Goal: Information Seeking & Learning: Learn about a topic

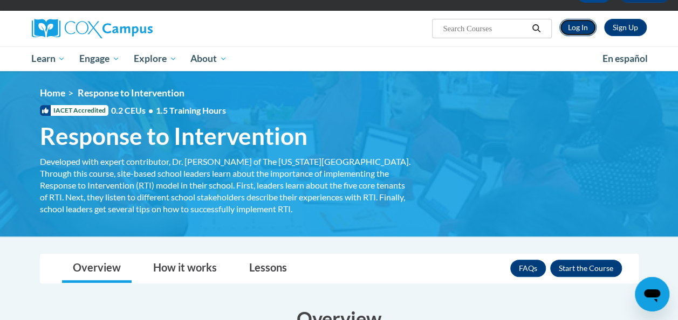
click at [573, 28] on link "Log In" at bounding box center [577, 27] width 37 height 17
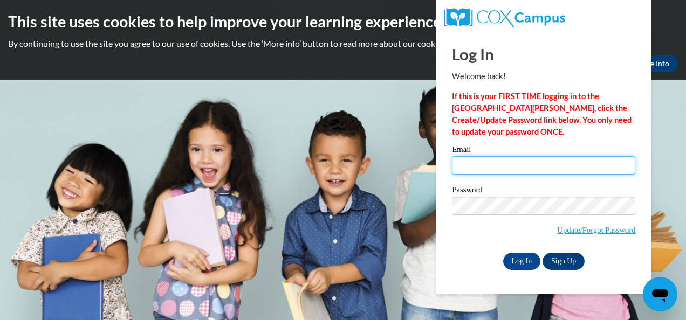
type input "sewhitton@valdosta.edu"
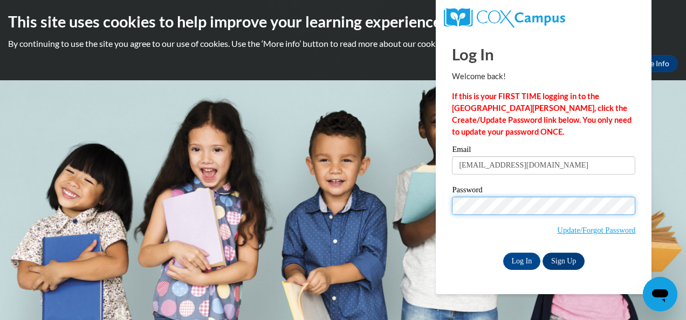
click at [442, 210] on div "Log In Welcome back! If this is your FIRST TIME logging in to the NEW Cox Campu…" at bounding box center [544, 163] width 232 height 262
click at [503, 253] on input "Log In" at bounding box center [522, 261] width 38 height 17
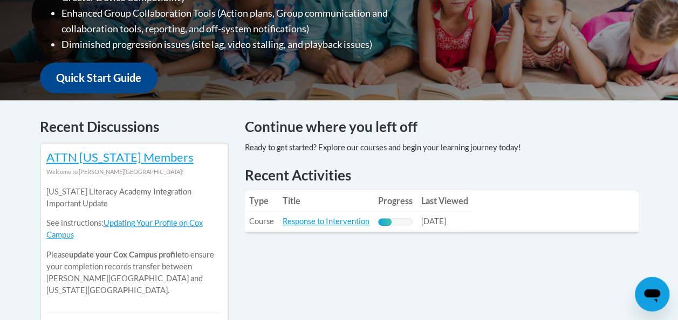
scroll to position [437, 0]
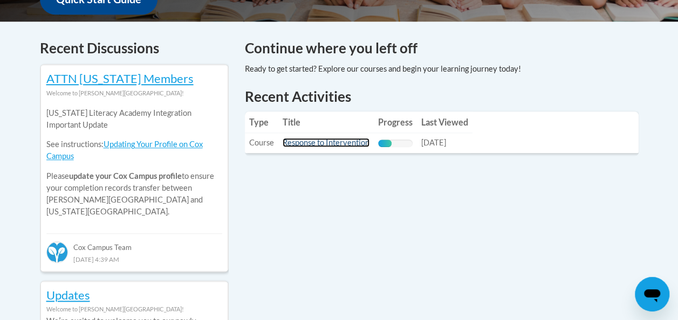
click at [336, 144] on link "Response to Intervention" at bounding box center [326, 142] width 87 height 9
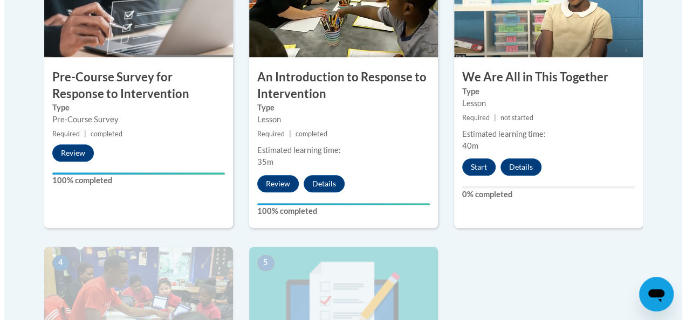
scroll to position [414, 0]
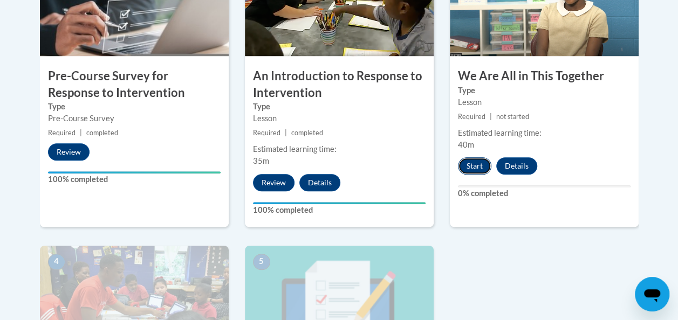
click at [476, 167] on button "Start" at bounding box center [474, 166] width 33 height 17
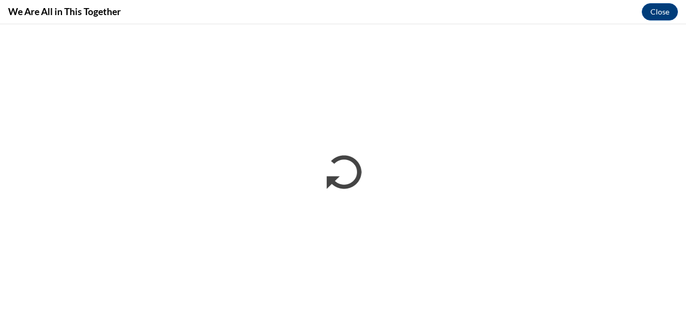
scroll to position [0, 0]
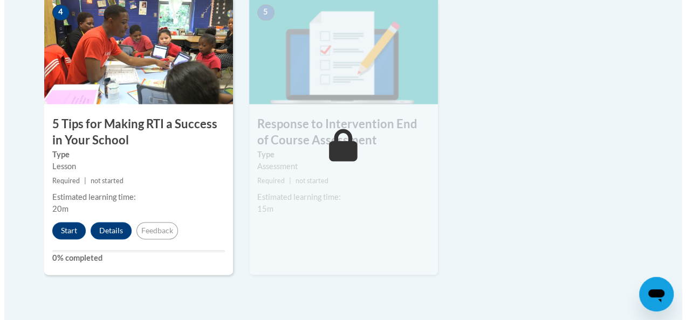
scroll to position [665, 0]
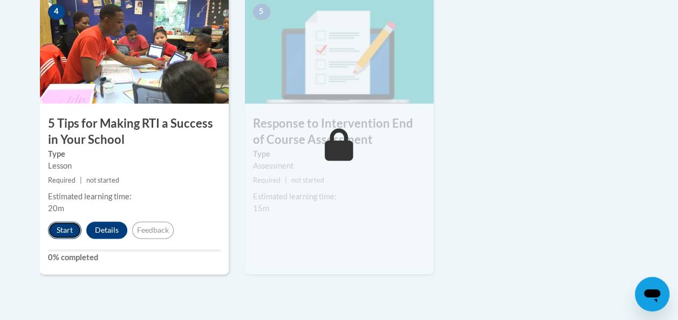
click at [69, 232] on button "Start" at bounding box center [64, 230] width 33 height 17
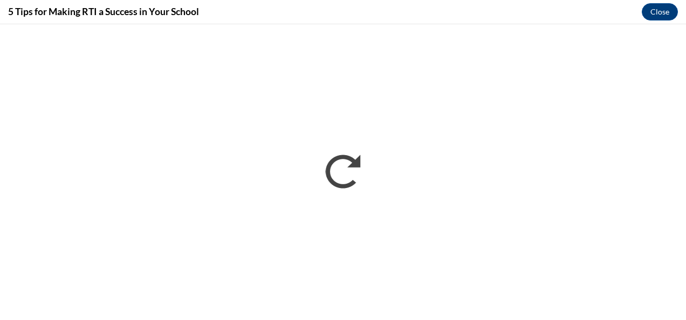
scroll to position [0, 0]
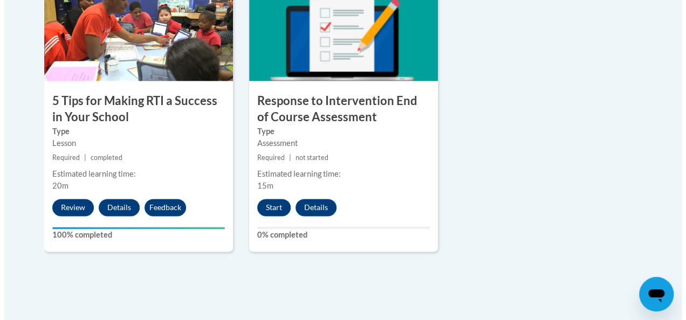
scroll to position [694, 0]
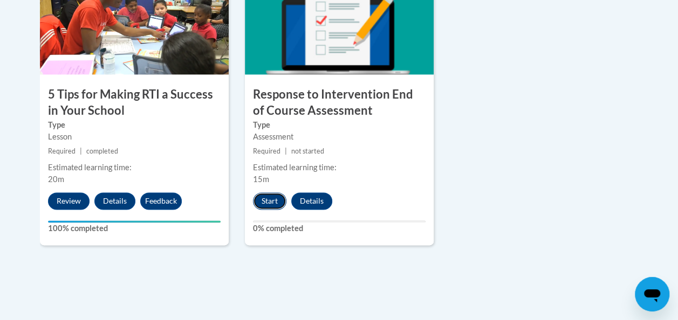
click at [273, 205] on button "Start" at bounding box center [269, 201] width 33 height 17
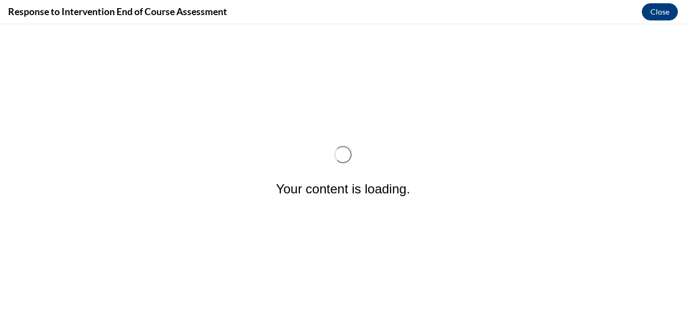
scroll to position [0, 0]
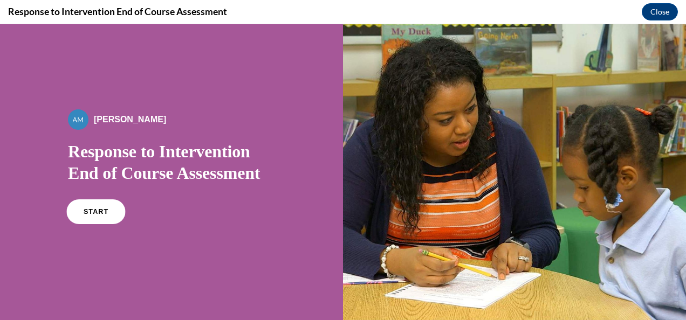
click at [104, 211] on span "START" at bounding box center [96, 212] width 25 height 8
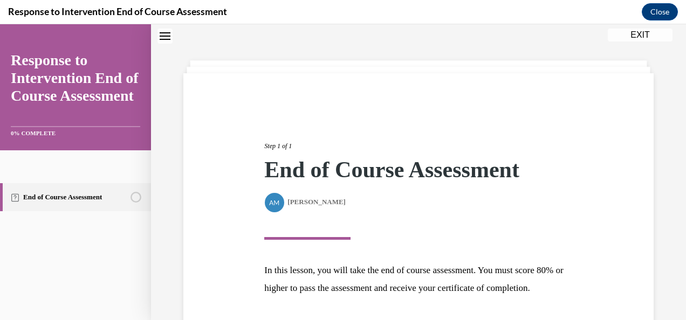
scroll to position [135, 0]
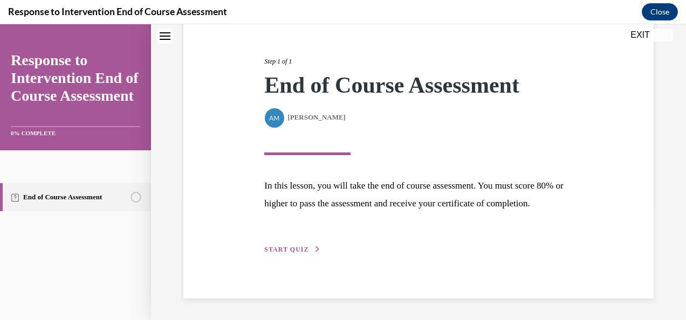
click at [296, 256] on div "Step 1 of 1 End of Course Assessment By Alexander Mackey Alexander Mackey In th…" at bounding box center [418, 144] width 470 height 310
click at [292, 254] on button "START QUIZ" at bounding box center [292, 250] width 56 height 10
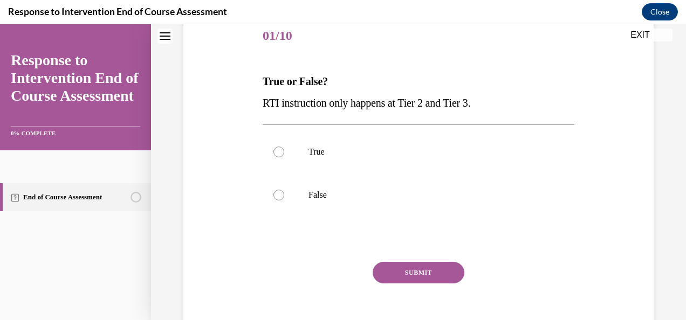
scroll to position [120, 0]
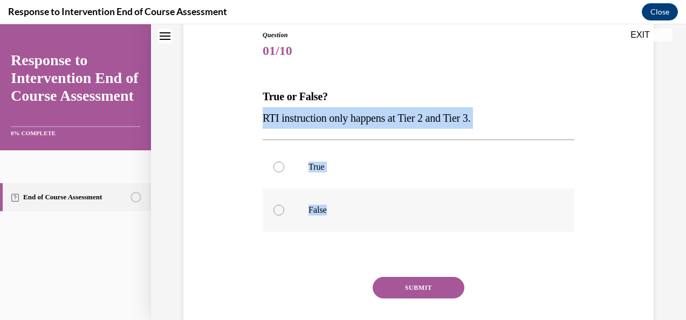
drag, startPoint x: 261, startPoint y: 110, endPoint x: 353, endPoint y: 207, distance: 133.5
click at [353, 207] on div "Question 01/10 True or False? RTI instruction only happens at Tier 2 and Tier 3…" at bounding box center [419, 198] width 312 height 336
copy div "RTI instruction only happens at Tier 2 and Tier 3. True False"
click at [275, 203] on label "False" at bounding box center [419, 210] width 312 height 43
click at [275, 205] on input "False" at bounding box center [279, 210] width 11 height 11
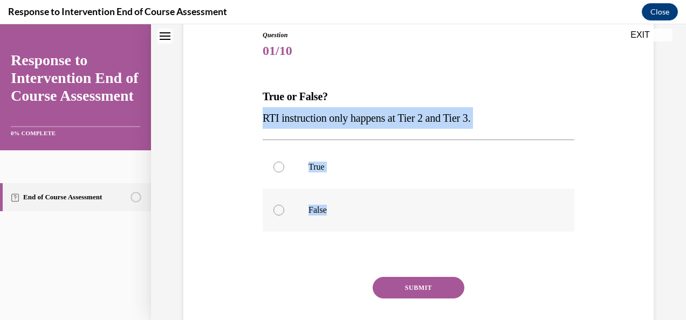
radio input "true"
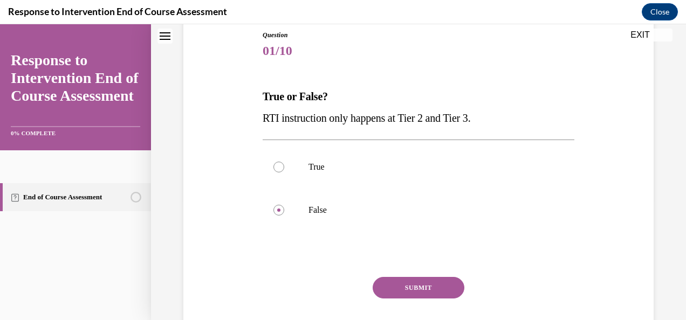
click at [399, 287] on button "SUBMIT" at bounding box center [419, 288] width 92 height 22
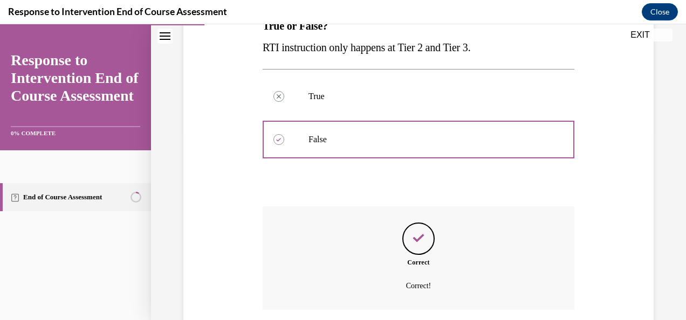
scroll to position [274, 0]
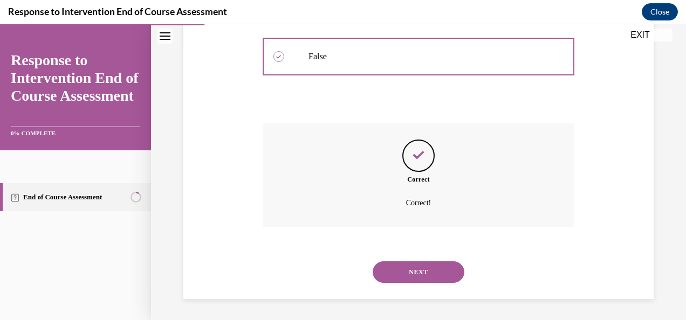
click at [404, 279] on button "NEXT" at bounding box center [419, 273] width 92 height 22
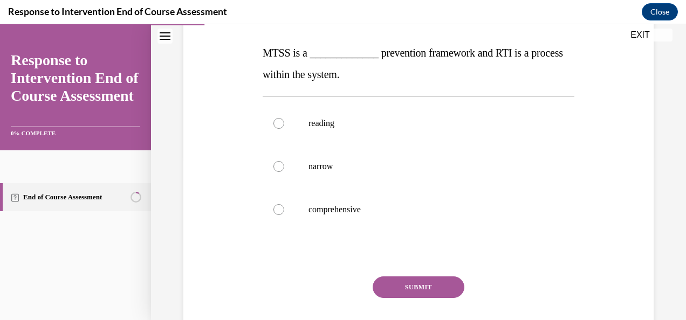
scroll to position [136, 0]
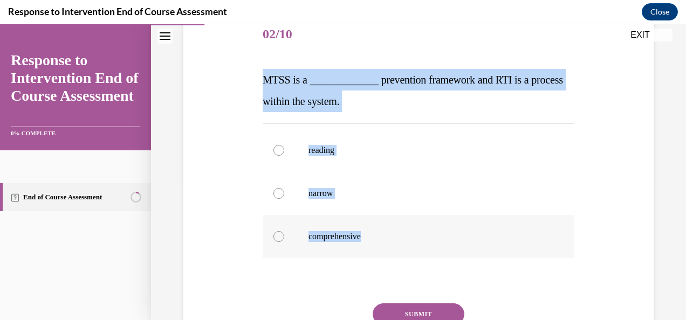
drag, startPoint x: 261, startPoint y: 83, endPoint x: 373, endPoint y: 238, distance: 192.1
click at [373, 238] on div "Question 02/10 MTSS is a _____________ prevention framework and RTI is a proces…" at bounding box center [418, 194] width 317 height 395
copy div "MTSS is a _____________ prevention framework and RTI is a process within the sy…"
click at [293, 230] on label "comprehensive" at bounding box center [419, 236] width 312 height 43
click at [284, 231] on input "comprehensive" at bounding box center [279, 236] width 11 height 11
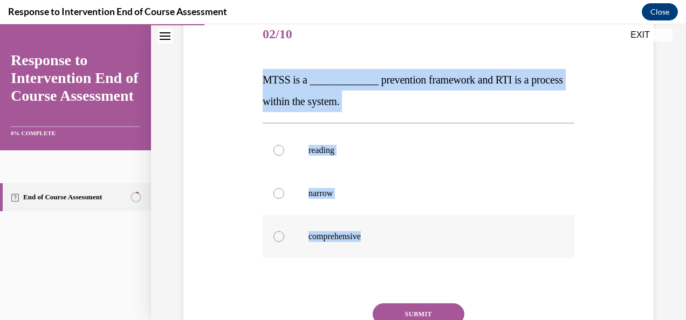
radio input "true"
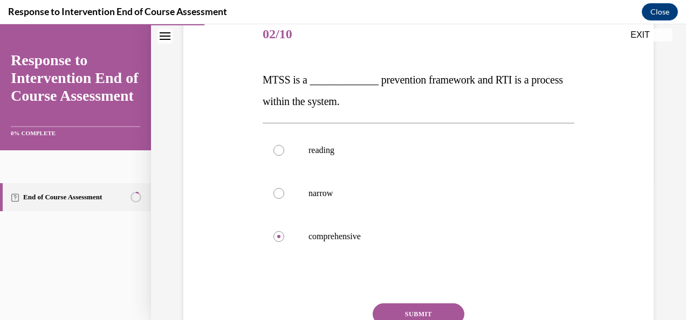
click at [411, 314] on button "SUBMIT" at bounding box center [419, 315] width 92 height 22
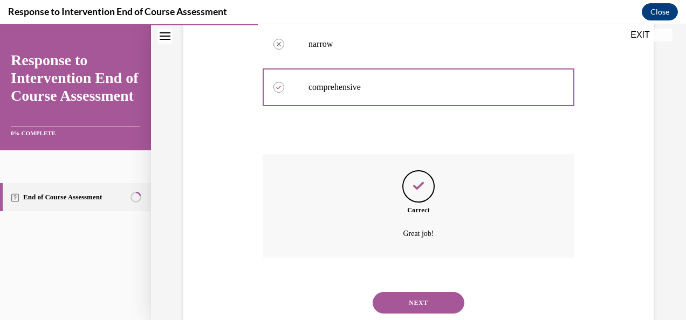
scroll to position [317, 0]
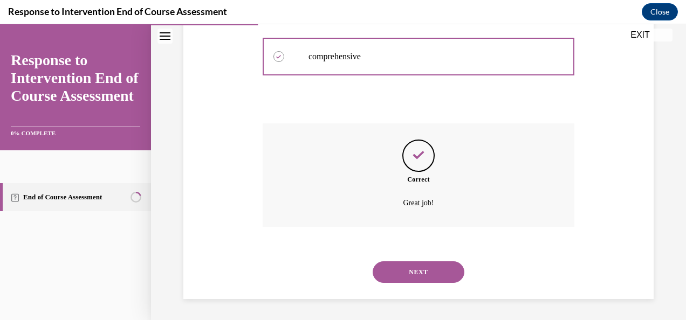
click at [408, 277] on button "NEXT" at bounding box center [419, 273] width 92 height 22
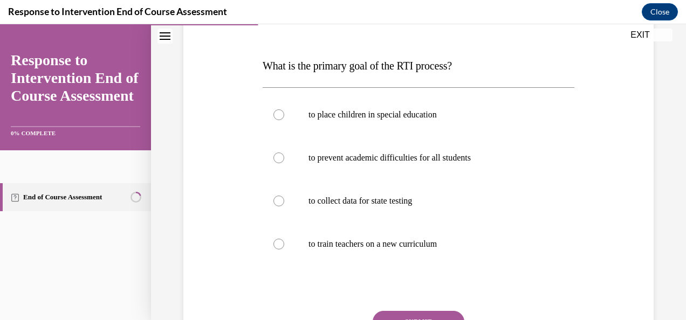
scroll to position [139, 0]
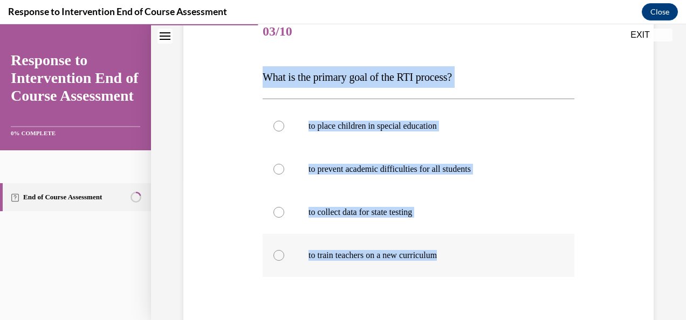
drag, startPoint x: 260, startPoint y: 73, endPoint x: 461, endPoint y: 277, distance: 286.1
click at [461, 277] on div "Question 03/10 What is the primary goal of the RTI process? to place children i…" at bounding box center [418, 203] width 317 height 416
copy div "What is the primary goal of the RTI process? to place children in special educa…"
click at [347, 173] on p "to prevent academic difficulties for all students" at bounding box center [428, 169] width 239 height 11
click at [284, 173] on input "to prevent academic difficulties for all students" at bounding box center [279, 169] width 11 height 11
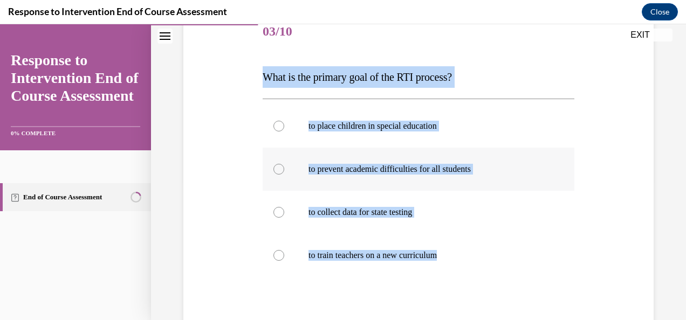
radio input "true"
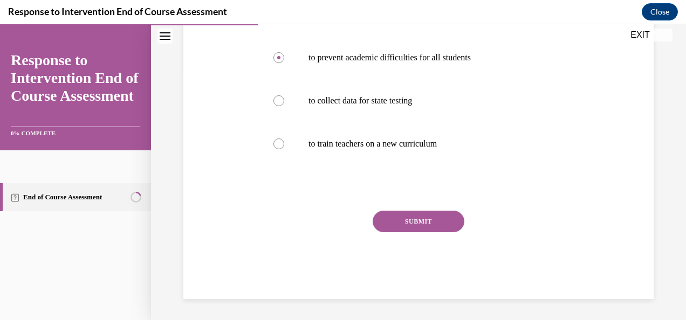
click at [404, 223] on button "SUBMIT" at bounding box center [419, 222] width 92 height 22
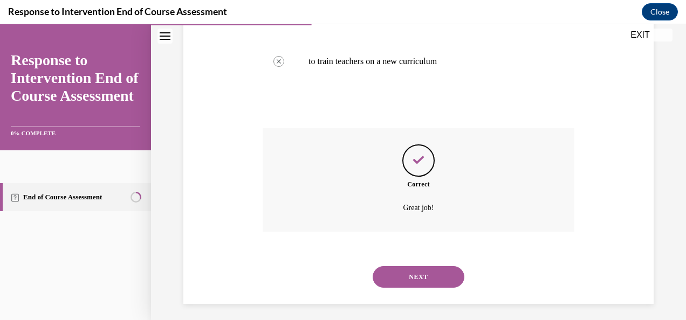
scroll to position [338, 0]
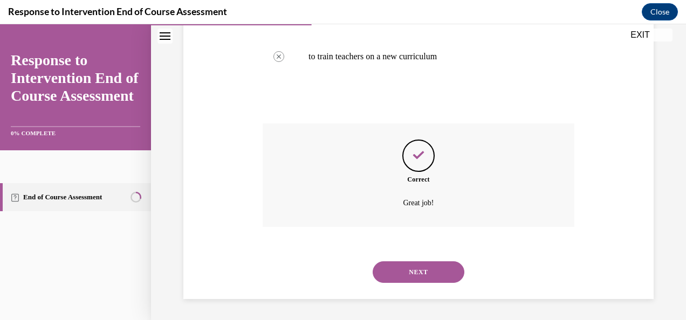
click at [424, 269] on button "NEXT" at bounding box center [419, 273] width 92 height 22
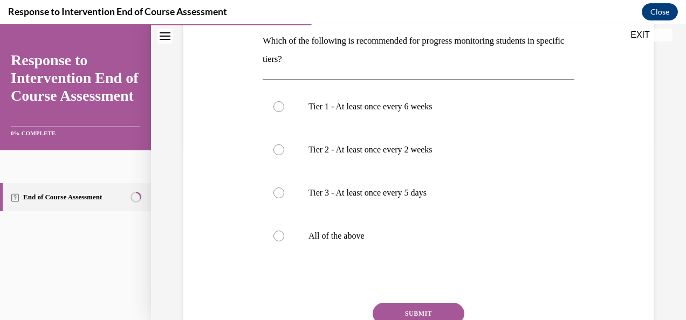
scroll to position [155, 0]
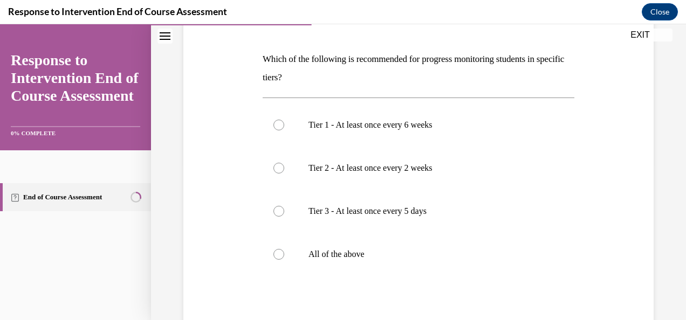
click at [257, 68] on div "Question 04/10 Which of the following is recommended for progress monitoring st…" at bounding box center [419, 186] width 476 height 448
click at [257, 66] on div "Question 04/10 Which of the following is recommended for progress monitoring st…" at bounding box center [419, 186] width 476 height 448
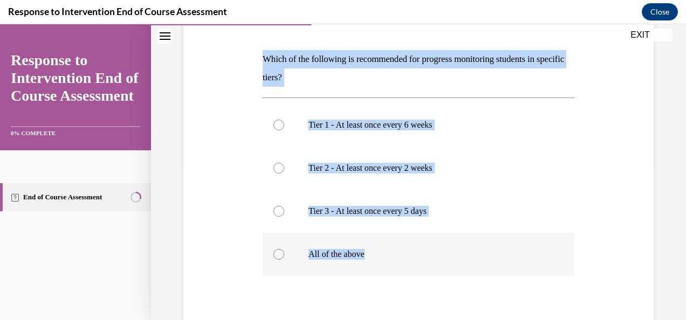
drag, startPoint x: 257, startPoint y: 48, endPoint x: 392, endPoint y: 271, distance: 260.6
click at [392, 271] on div "Question 04/10 Which of the following is recommended for progress monitoring st…" at bounding box center [419, 186] width 476 height 448
copy div "Which of the following is recommended for progress monitoring students in speci…"
click at [278, 258] on div at bounding box center [279, 254] width 11 height 11
click at [278, 258] on input "All of the above" at bounding box center [279, 254] width 11 height 11
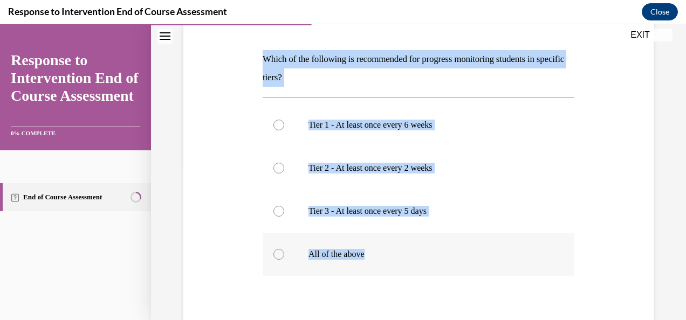
radio input "true"
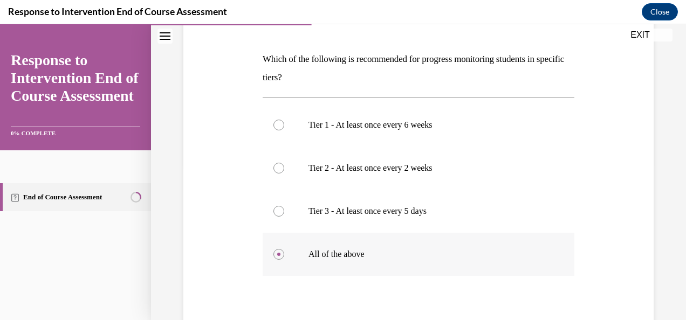
scroll to position [266, 0]
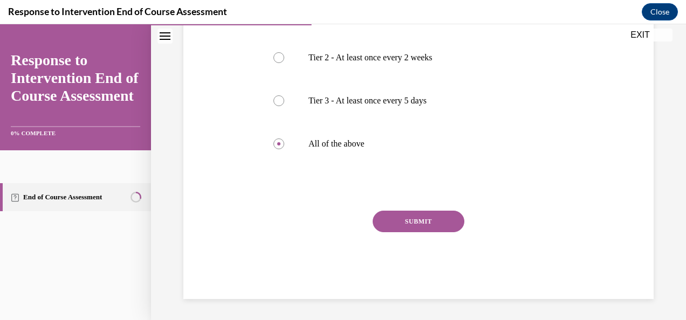
click at [414, 219] on button "SUBMIT" at bounding box center [419, 222] width 92 height 22
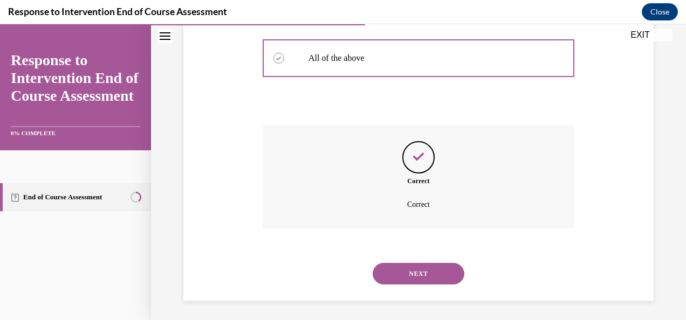
scroll to position [353, 0]
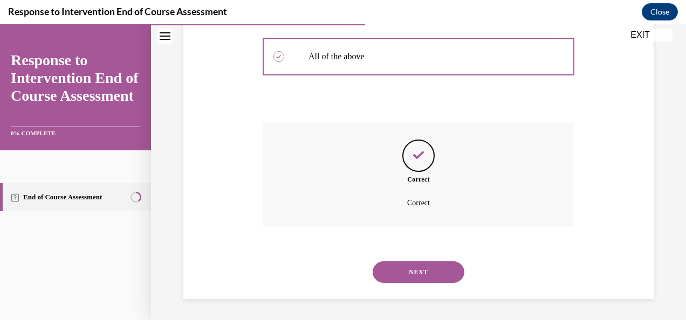
drag, startPoint x: 419, startPoint y: 262, endPoint x: 380, endPoint y: 273, distance: 40.3
click at [380, 273] on button "NEXT" at bounding box center [419, 273] width 92 height 22
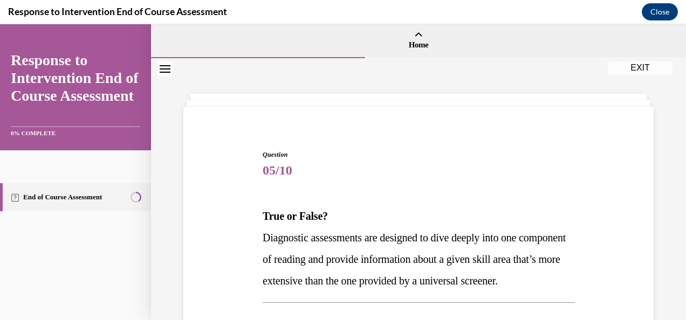
scroll to position [155, 0]
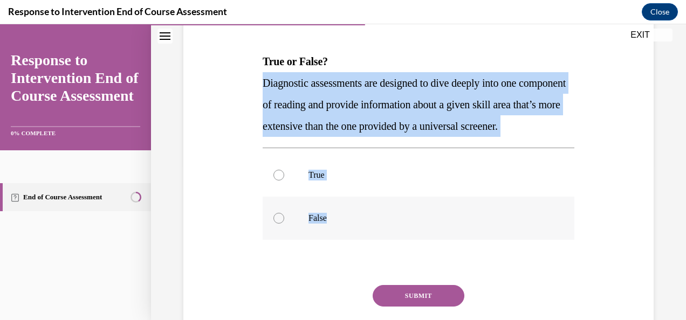
drag, startPoint x: 252, startPoint y: 81, endPoint x: 342, endPoint y: 241, distance: 183.1
click at [342, 241] on div "Question 05/10 True or False? Diagnostic assessments are designed to dive deepl…" at bounding box center [419, 168] width 476 height 411
copy div "Diagnostic assessments are designed to dive deeply into one component of readin…"
click at [287, 192] on label "True" at bounding box center [419, 175] width 312 height 43
click at [284, 181] on input "True" at bounding box center [279, 175] width 11 height 11
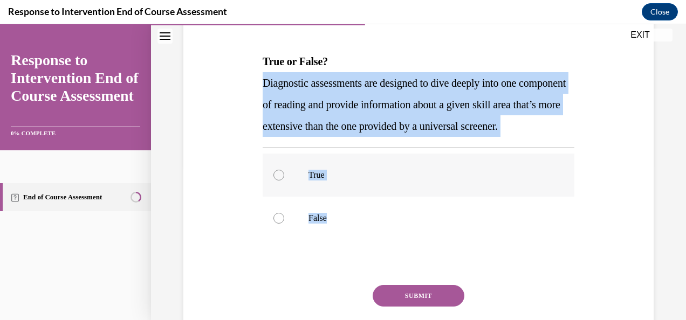
radio input "true"
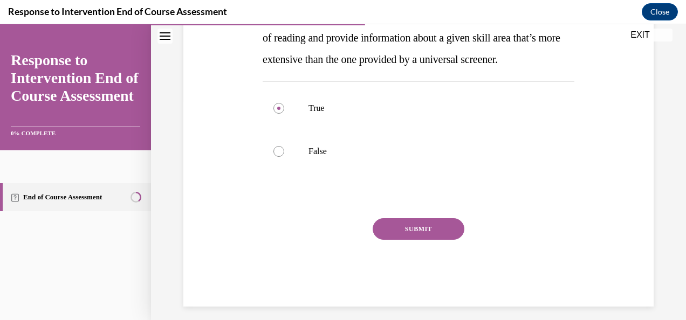
click at [446, 240] on button "SUBMIT" at bounding box center [419, 229] width 92 height 22
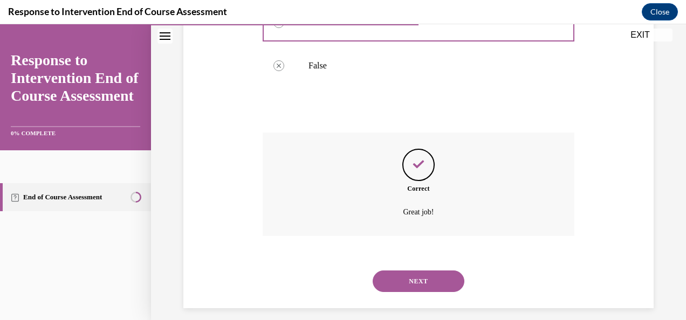
scroll to position [338, 0]
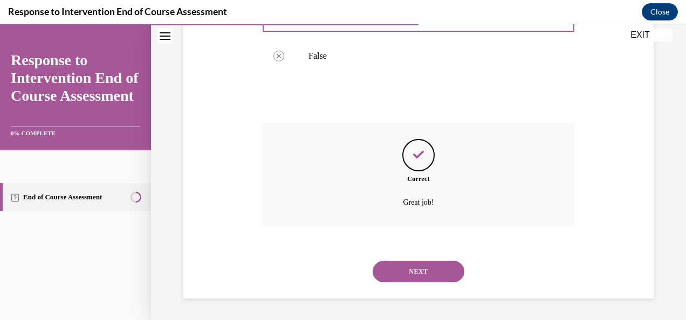
click at [436, 271] on button "NEXT" at bounding box center [419, 272] width 92 height 22
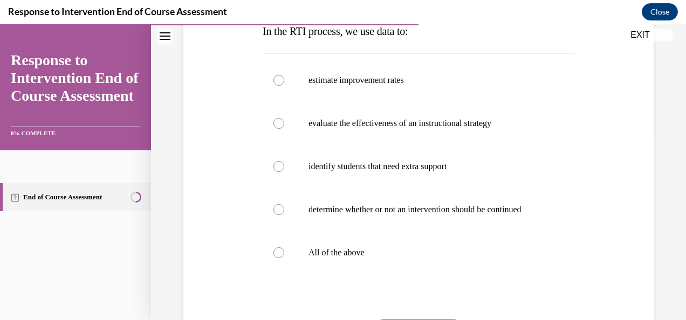
scroll to position [175, 0]
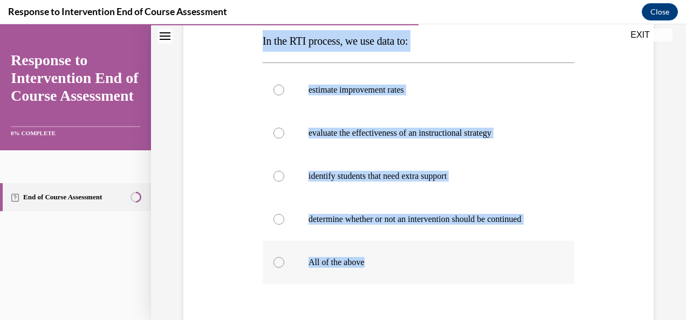
drag, startPoint x: 252, startPoint y: 31, endPoint x: 373, endPoint y: 287, distance: 282.8
click at [373, 287] on div "Question 06/10 In the RTI process, we use data to: estimate improvement rates e…" at bounding box center [419, 180] width 476 height 476
copy div "In the RTI process, we use data to: estimate improvement rates evaluate the eff…"
click at [278, 268] on div at bounding box center [279, 262] width 11 height 11
click at [278, 268] on input "All of the above" at bounding box center [279, 262] width 11 height 11
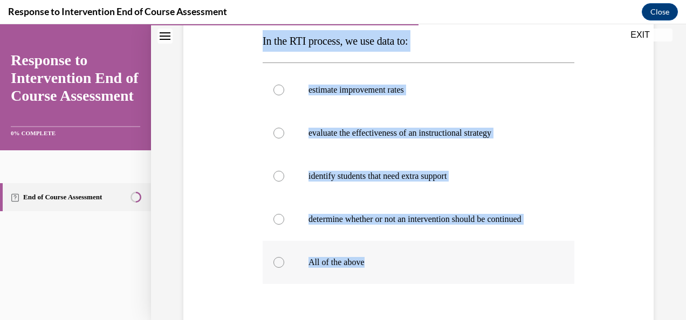
radio input "true"
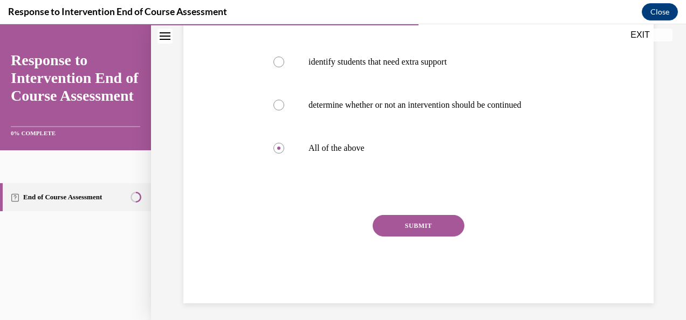
click at [424, 237] on button "SUBMIT" at bounding box center [419, 226] width 92 height 22
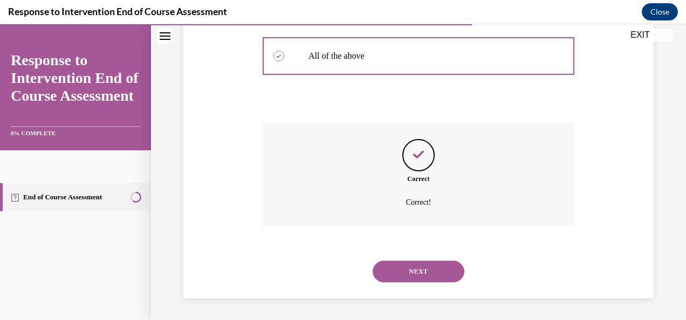
scroll to position [392, 0]
drag, startPoint x: 409, startPoint y: 278, endPoint x: 390, endPoint y: 278, distance: 18.9
click at [390, 278] on button "NEXT" at bounding box center [419, 272] width 92 height 22
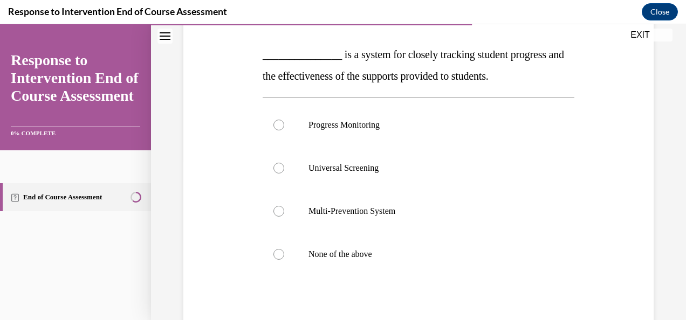
scroll to position [153, 0]
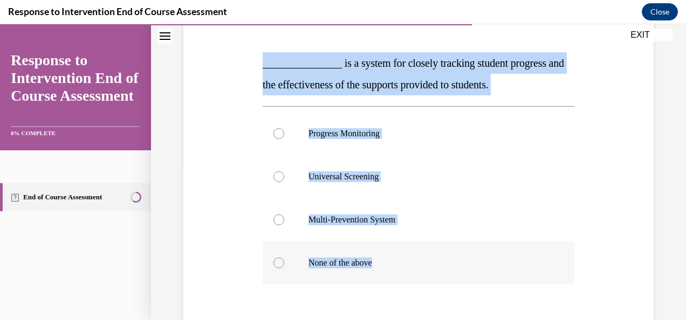
drag, startPoint x: 252, startPoint y: 57, endPoint x: 399, endPoint y: 265, distance: 254.7
click at [399, 265] on div "Question 07/10 _______________ is a system for closely tracking student progres…" at bounding box center [419, 191] width 476 height 454
copy div "_______________ is a system for closely tracking student progress and the effec…"
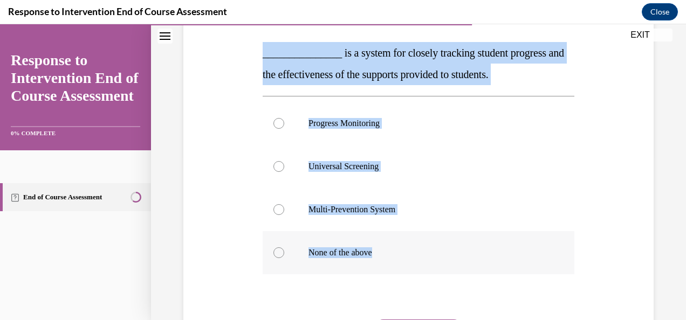
scroll to position [162, 0]
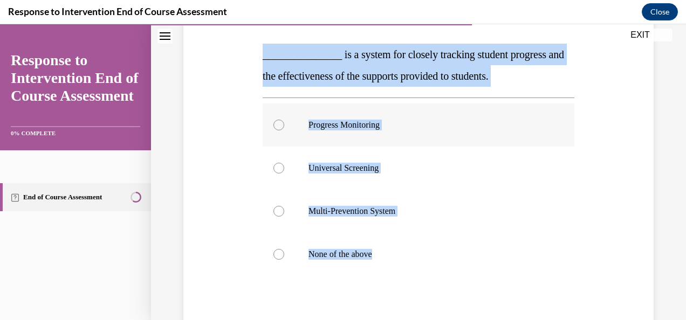
click at [354, 127] on p "Progress Monitoring" at bounding box center [428, 125] width 239 height 11
click at [284, 127] on input "Progress Monitoring" at bounding box center [279, 125] width 11 height 11
radio input "true"
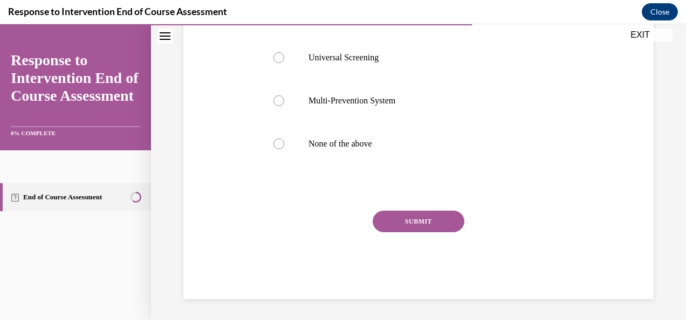
click at [423, 220] on button "SUBMIT" at bounding box center [419, 222] width 92 height 22
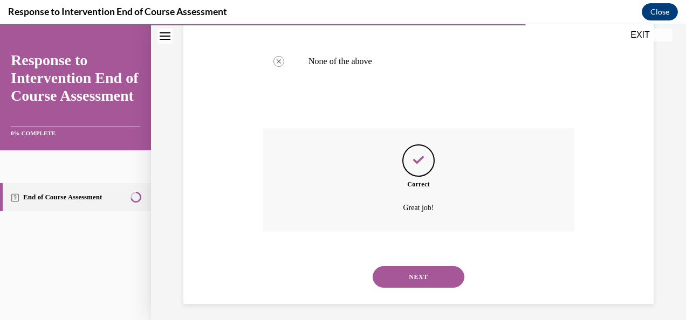
scroll to position [360, 0]
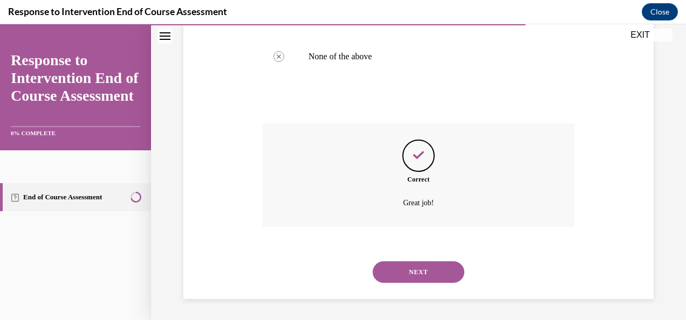
click at [421, 270] on button "NEXT" at bounding box center [419, 273] width 92 height 22
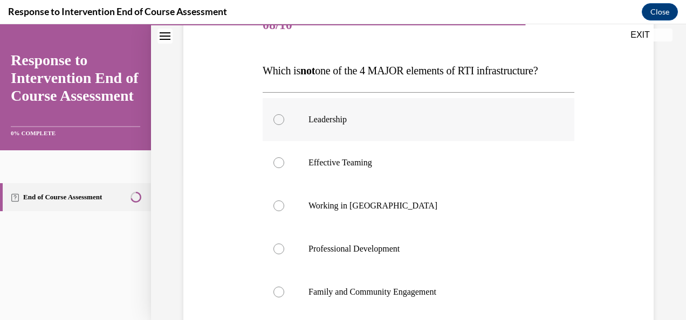
scroll to position [146, 0]
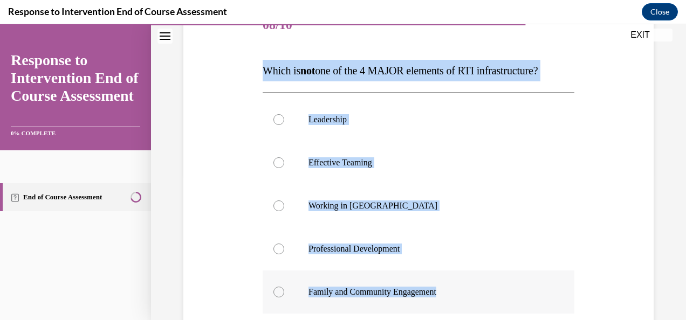
drag, startPoint x: 250, startPoint y: 68, endPoint x: 480, endPoint y: 298, distance: 325.0
click at [480, 298] on div "Question 08/10 Which is not one of the 4 MAJOR elements of RTI infrastructure? …" at bounding box center [419, 210] width 476 height 476
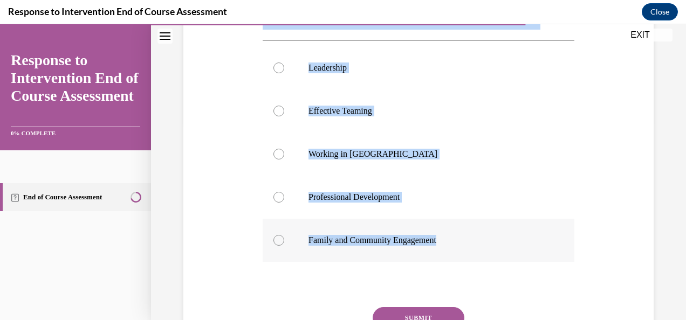
scroll to position [224, 0]
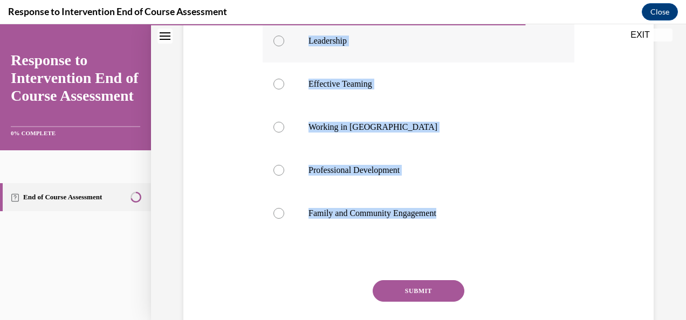
copy div "Which is not one of the 4 MAJOR elements of RTI infrastructure? Leadership Effe…"
click at [355, 122] on p "Working in Silos" at bounding box center [428, 127] width 239 height 11
click at [284, 122] on input "Working in Silos" at bounding box center [279, 127] width 11 height 11
radio input "true"
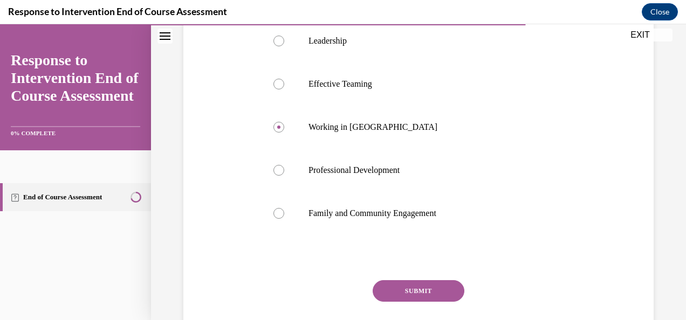
click at [413, 284] on button "SUBMIT" at bounding box center [419, 292] width 92 height 22
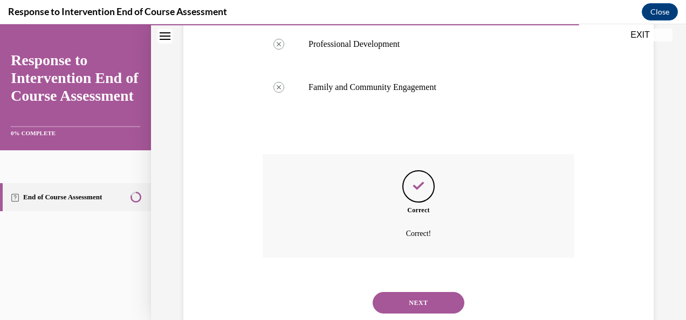
scroll to position [381, 0]
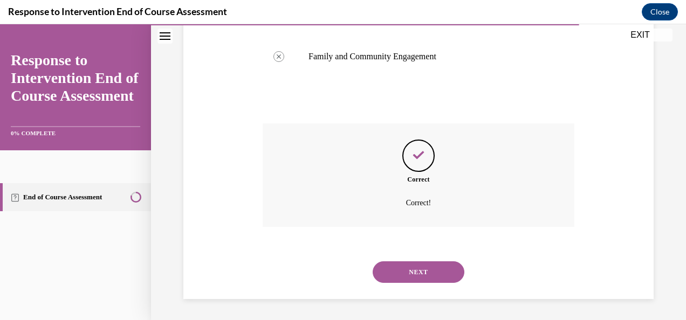
click at [426, 278] on button "NEXT" at bounding box center [419, 273] width 92 height 22
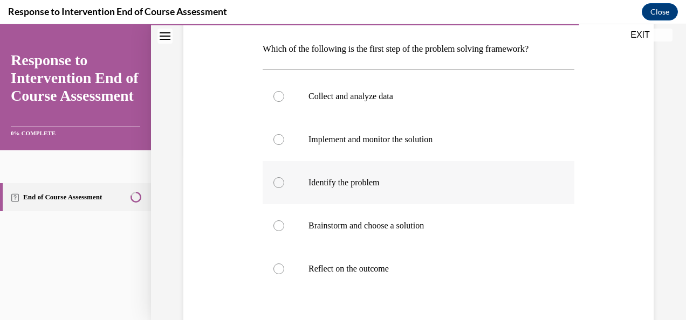
scroll to position [166, 0]
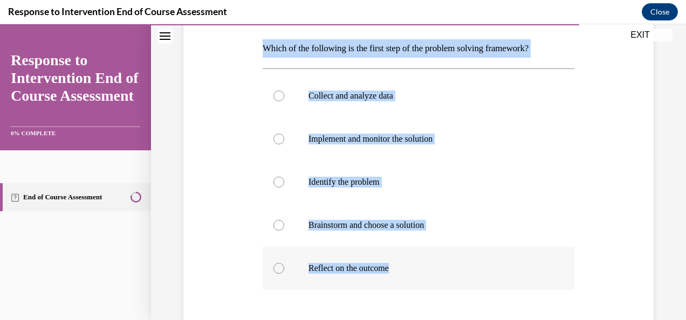
drag, startPoint x: 259, startPoint y: 44, endPoint x: 439, endPoint y: 282, distance: 297.7
click at [439, 282] on div "Question 09/10 Which of the following is the first step of the problem solving …" at bounding box center [418, 196] width 317 height 456
copy div "Which of the following is the first step of the problem solving framework? Coll…"
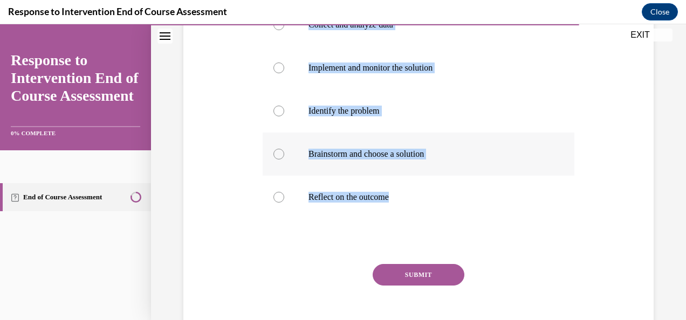
scroll to position [237, 0]
click at [329, 109] on p "Identify the problem" at bounding box center [428, 111] width 239 height 11
click at [284, 109] on input "Identify the problem" at bounding box center [279, 111] width 11 height 11
radio input "true"
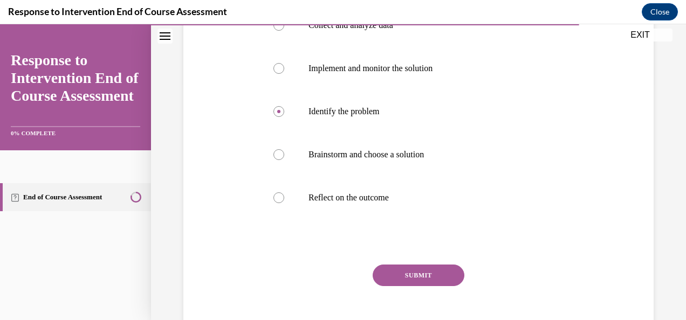
click at [404, 264] on div "Question 09/10 Which of the following is the first step of the problem solving …" at bounding box center [419, 133] width 312 height 440
click at [406, 270] on button "SUBMIT" at bounding box center [419, 276] width 92 height 22
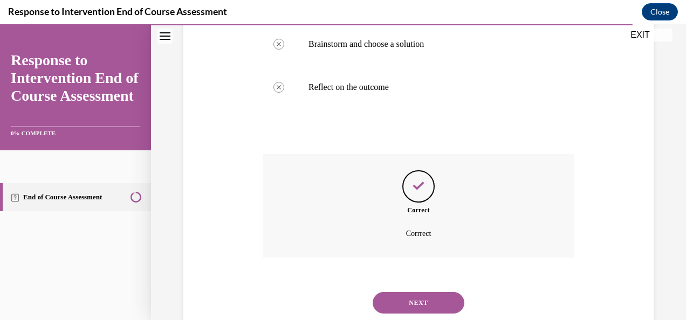
scroll to position [378, 0]
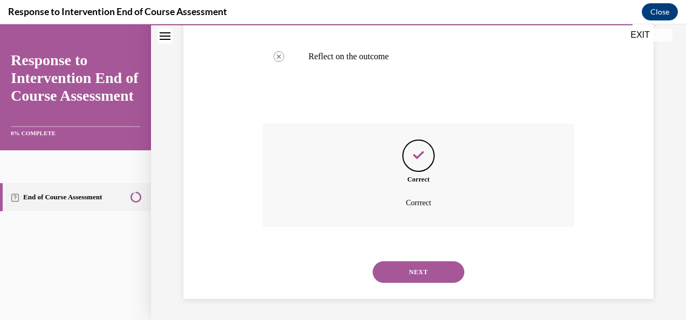
drag, startPoint x: 423, startPoint y: 269, endPoint x: 401, endPoint y: 269, distance: 21.6
click at [401, 269] on button "NEXT" at bounding box center [419, 273] width 92 height 22
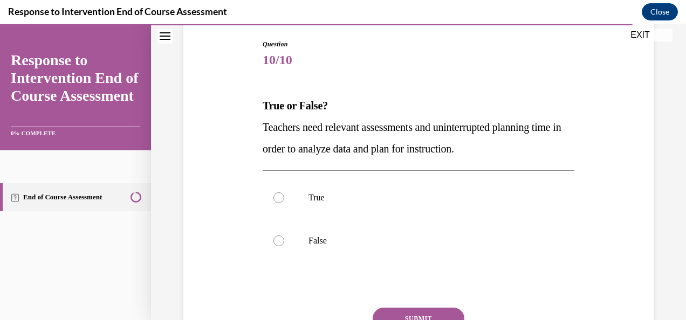
scroll to position [142, 0]
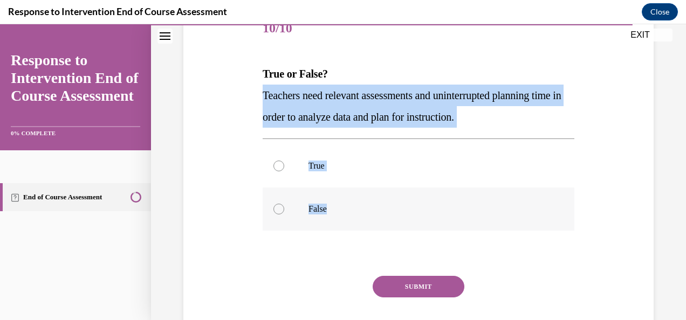
drag, startPoint x: 257, startPoint y: 93, endPoint x: 360, endPoint y: 199, distance: 147.6
click at [360, 199] on div "Question 10/10 True or False? Teachers need relevant assessments and uninterrup…" at bounding box center [419, 169] width 476 height 389
copy div "Teachers need relevant assessments and uninterrupted planning time in order to …"
click at [309, 165] on p "True" at bounding box center [428, 166] width 239 height 11
click at [284, 165] on input "True" at bounding box center [279, 166] width 11 height 11
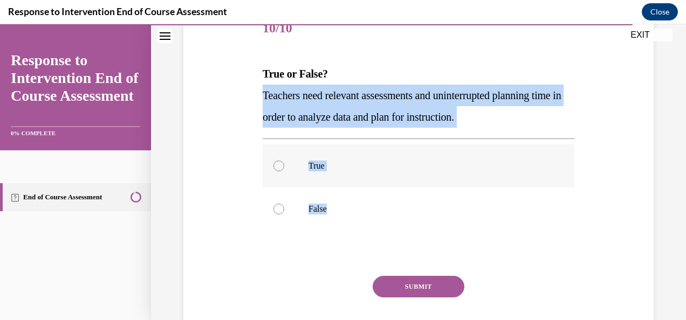
radio input "true"
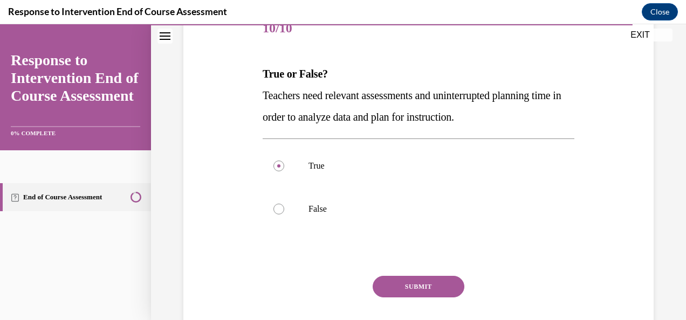
click at [412, 290] on button "SUBMIT" at bounding box center [419, 287] width 92 height 22
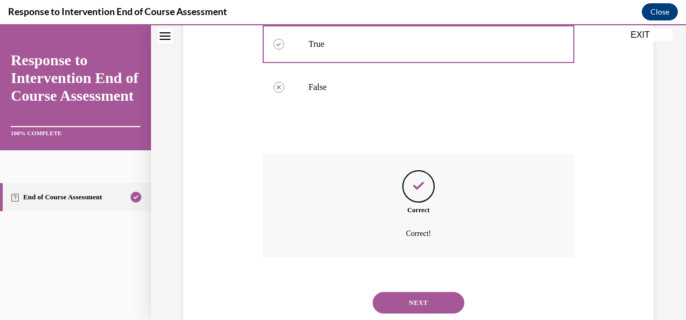
scroll to position [295, 0]
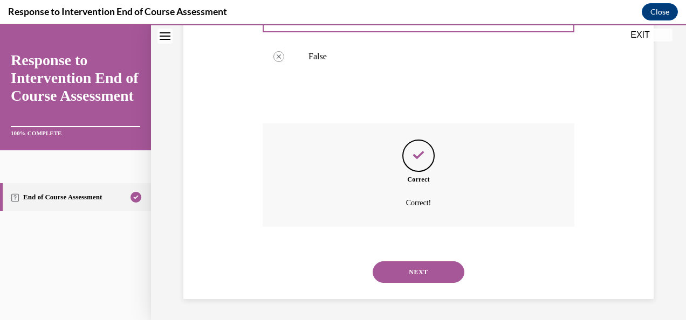
click at [434, 284] on div "NEXT" at bounding box center [419, 272] width 312 height 43
click at [429, 276] on button "NEXT" at bounding box center [419, 273] width 92 height 22
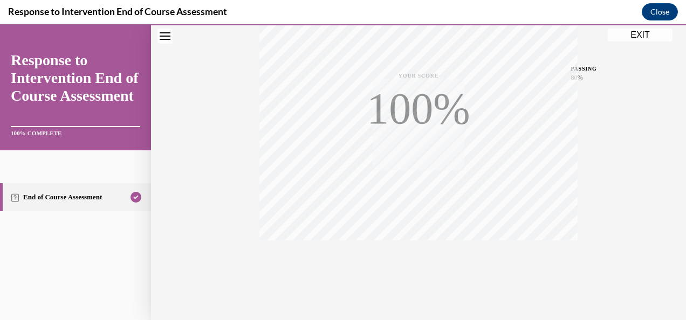
scroll to position [256, 0]
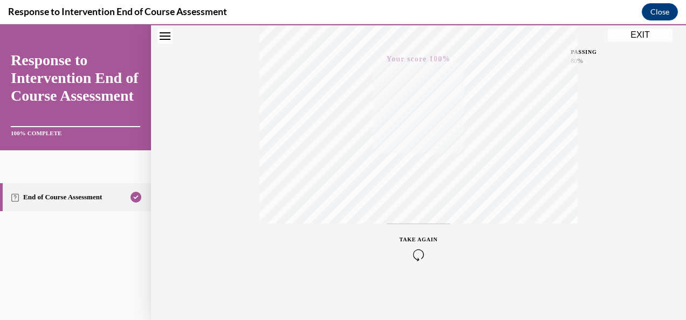
click at [632, 36] on button "EXIT" at bounding box center [640, 35] width 65 height 13
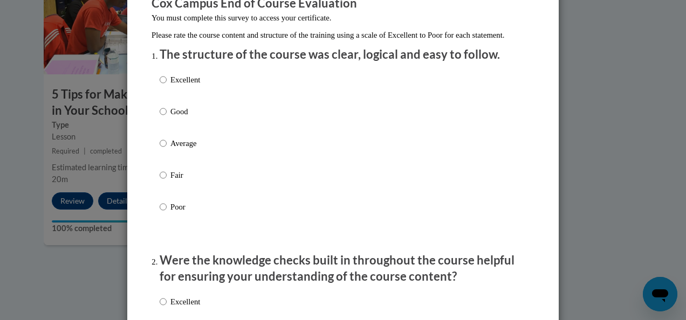
scroll to position [105, 0]
click at [186, 84] on div "Excellent Good Average Fair Poor" at bounding box center [180, 151] width 40 height 167
click at [186, 85] on p "Excellent" at bounding box center [185, 79] width 30 height 12
click at [167, 85] on input "Excellent" at bounding box center [163, 79] width 7 height 12
radio input "true"
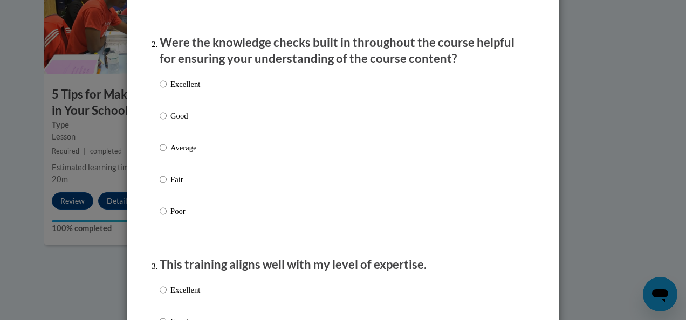
scroll to position [323, 0]
click at [179, 90] on p "Excellent" at bounding box center [185, 84] width 30 height 12
click at [167, 90] on input "Excellent" at bounding box center [163, 84] width 7 height 12
radio input "true"
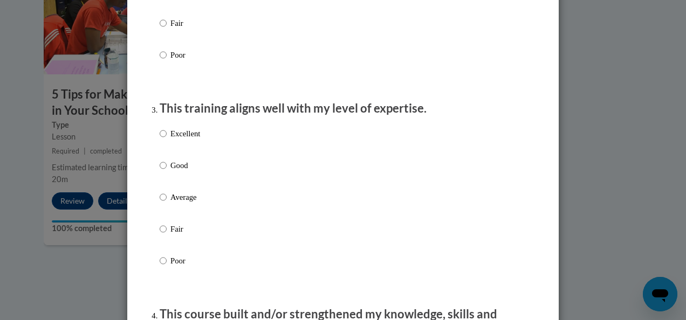
scroll to position [489, 0]
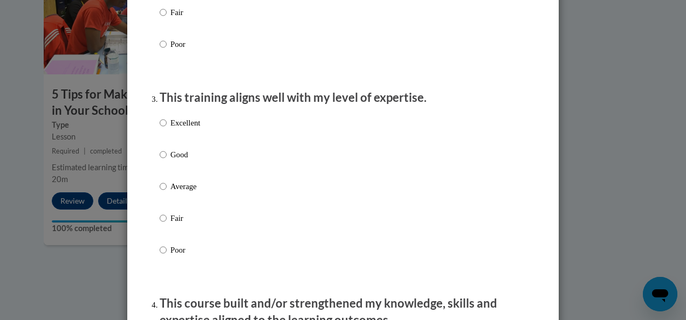
click at [175, 140] on label "Excellent" at bounding box center [180, 131] width 40 height 29
click at [167, 129] on input "Excellent" at bounding box center [163, 123] width 7 height 12
radio input "true"
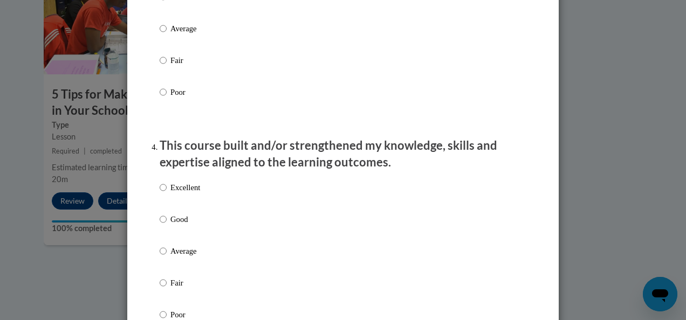
click at [180, 194] on p "Excellent" at bounding box center [185, 188] width 30 height 12
click at [167, 194] on input "Excellent" at bounding box center [163, 188] width 7 height 12
radio input "true"
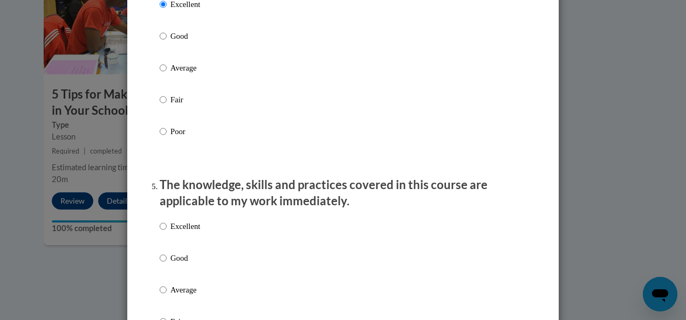
click at [174, 233] on p "Excellent" at bounding box center [185, 227] width 30 height 12
click at [167, 233] on input "Excellent" at bounding box center [163, 227] width 7 height 12
radio input "true"
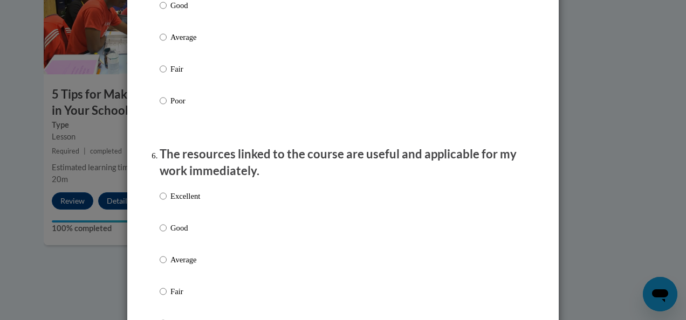
scroll to position [1084, 0]
click at [177, 202] on p "Excellent" at bounding box center [185, 196] width 30 height 12
click at [167, 202] on input "Excellent" at bounding box center [163, 196] width 7 height 12
radio input "true"
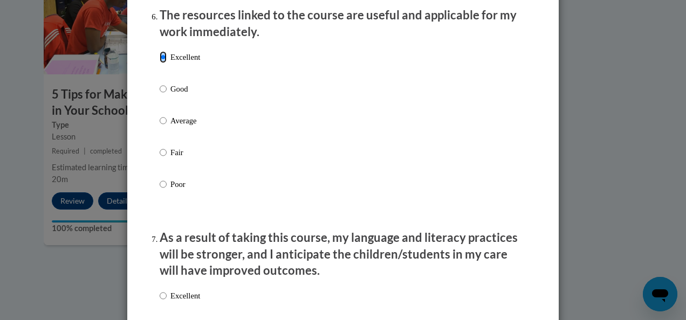
scroll to position [1406, 0]
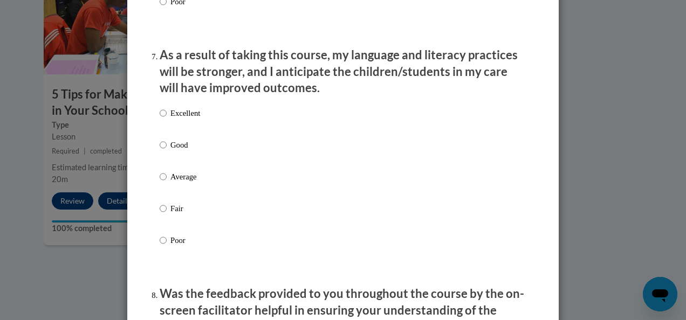
click at [180, 119] on p "Excellent" at bounding box center [185, 113] width 30 height 12
click at [167, 119] on input "Excellent" at bounding box center [163, 113] width 7 height 12
radio input "true"
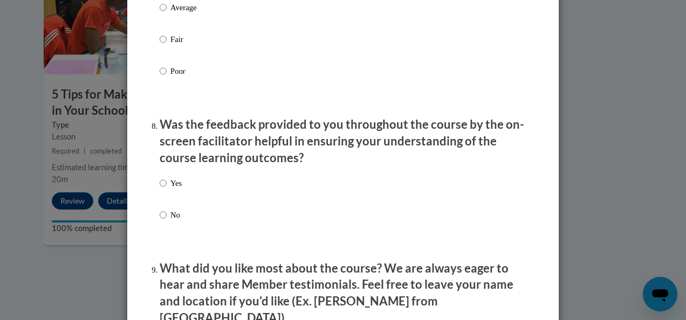
scroll to position [1576, 0]
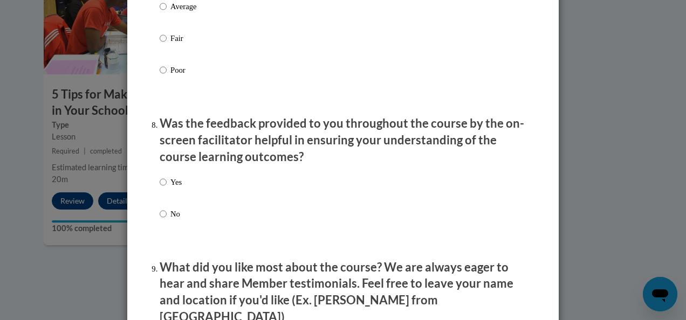
click at [174, 180] on div "Yes No" at bounding box center [171, 207] width 22 height 72
click at [174, 188] on p "Yes" at bounding box center [175, 182] width 11 height 12
click at [167, 188] on input "Yes" at bounding box center [163, 182] width 7 height 12
radio input "true"
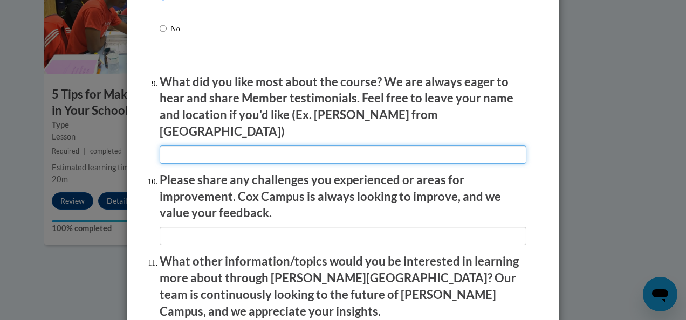
click at [195, 150] on input "textbox" at bounding box center [343, 155] width 367 height 18
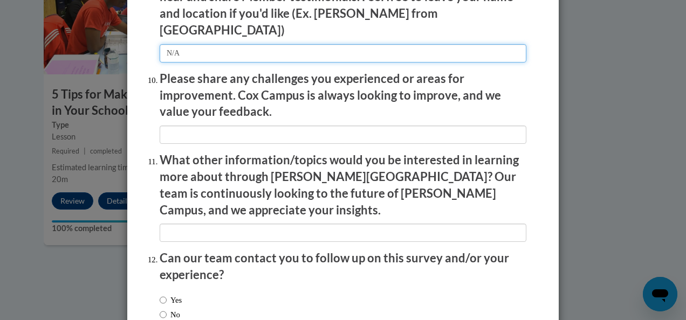
type input "N/A"
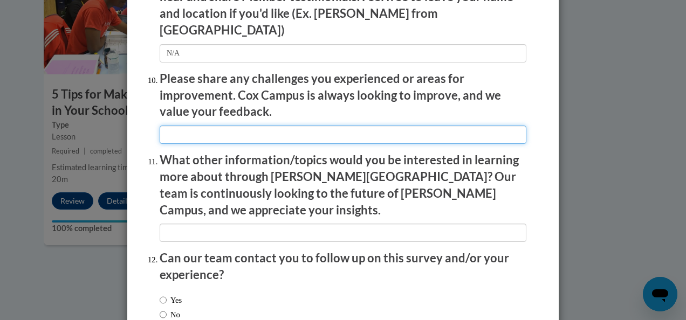
click at [171, 134] on input "textbox" at bounding box center [343, 135] width 367 height 18
type input "N/A"
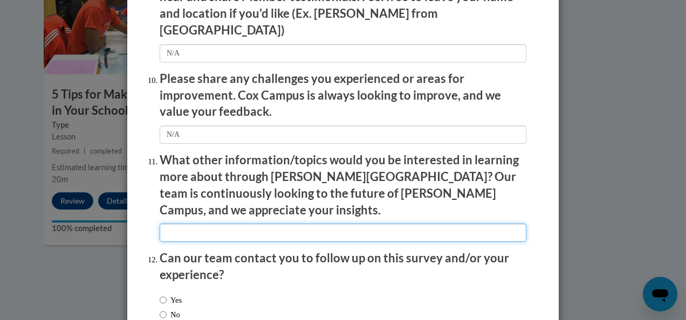
click at [162, 224] on input "textbox" at bounding box center [343, 233] width 367 height 18
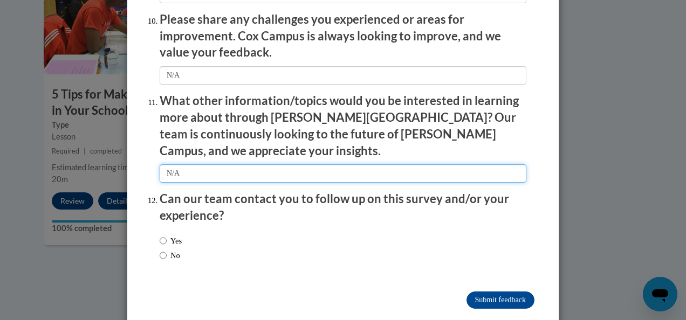
type input "N/A"
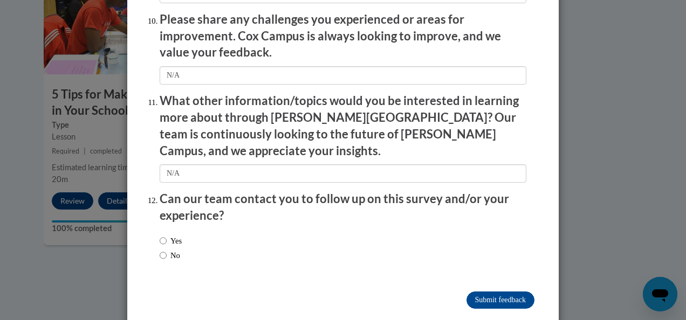
click at [169, 250] on label "No" at bounding box center [170, 256] width 20 height 12
click at [167, 250] on input "No" at bounding box center [163, 256] width 7 height 12
radio input "true"
click at [467, 292] on input "Submit feedback" at bounding box center [501, 300] width 68 height 17
